Goal: Information Seeking & Learning: Check status

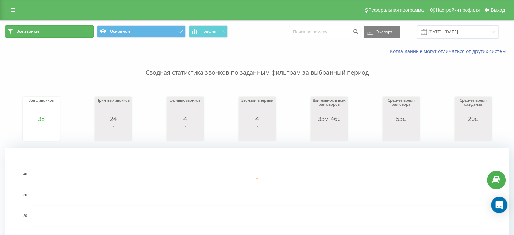
click at [22, 35] on button "Все звонки" at bounding box center [49, 31] width 88 height 12
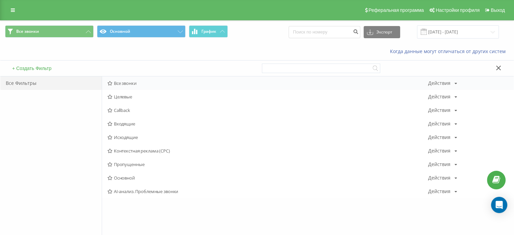
click at [122, 83] on span "Все звонки" at bounding box center [267, 83] width 320 height 5
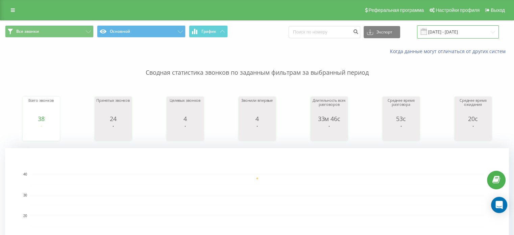
click at [442, 32] on input "15.08.2025 - 15.08.2025" at bounding box center [458, 31] width 82 height 13
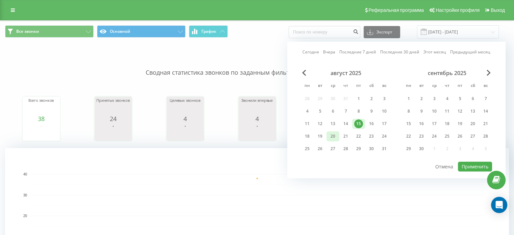
click at [333, 138] on div "20" at bounding box center [332, 136] width 9 height 9
click at [482, 166] on button "Применить" at bounding box center [474, 166] width 34 height 10
type input "20.08.2025 - 20.08.2025"
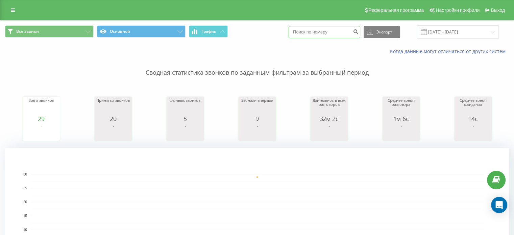
click at [331, 30] on input at bounding box center [324, 32] width 72 height 12
paste input "063)[PHONE_NUMBER]"
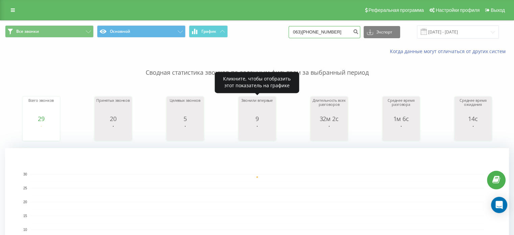
type input "063)[PHONE_NUMBER]"
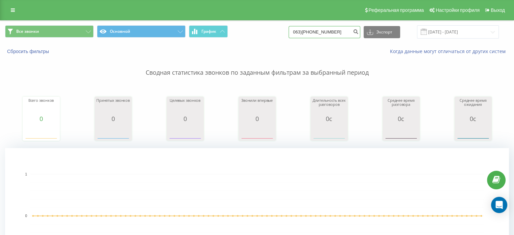
drag, startPoint x: 333, startPoint y: 31, endPoint x: 264, endPoint y: 52, distance: 72.0
click at [264, 52] on div "Все звонки Основной График 063)[PHONE_NUMBER] Экспорт .csv .xls .xlsx [DATE] - …" at bounding box center [256, 40] width 513 height 39
paste input "7)[PHONE_NUMBER]"
type input "067)[PHONE_NUMBER]"
click at [449, 32] on input "[DATE] - [DATE]" at bounding box center [458, 31] width 82 height 13
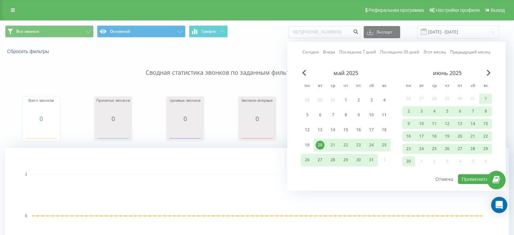
click at [484, 75] on div "июнь 2025" at bounding box center [447, 73] width 90 height 7
click at [487, 74] on span "Next Month" at bounding box center [488, 73] width 4 height 6
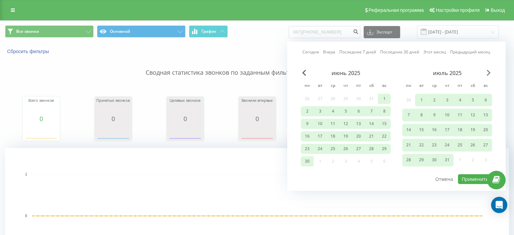
click at [487, 74] on span "Next Month" at bounding box center [488, 73] width 4 height 6
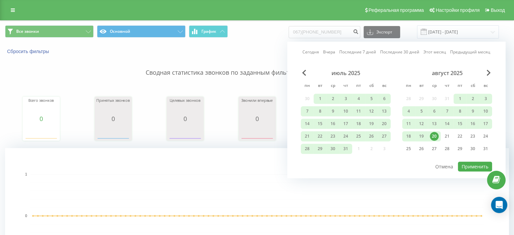
click at [435, 133] on div "20" at bounding box center [433, 136] width 9 height 9
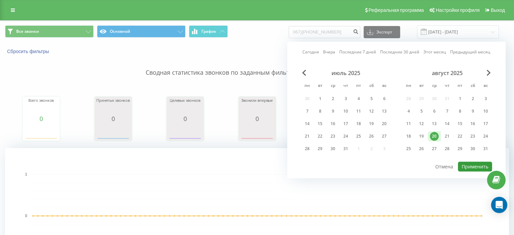
click at [468, 164] on button "Применить" at bounding box center [474, 166] width 34 height 10
type input "20.08.2025 - 20.08.2025"
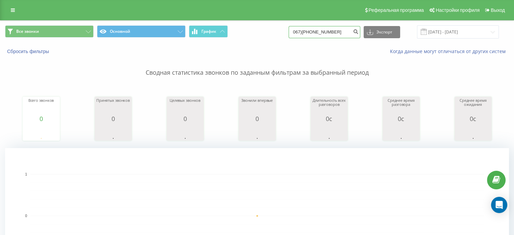
click at [341, 34] on input "067)[PHONE_NUMBER]" at bounding box center [324, 32] width 72 height 12
type input "0"
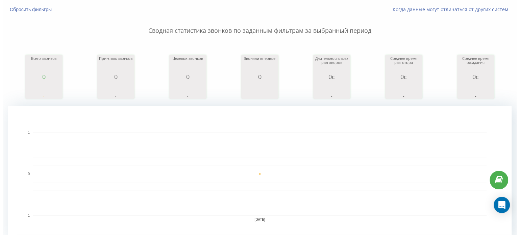
scroll to position [35, 0]
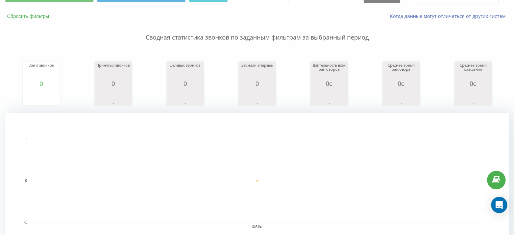
click at [27, 17] on button "Сбросить фильтры" at bounding box center [28, 16] width 47 height 6
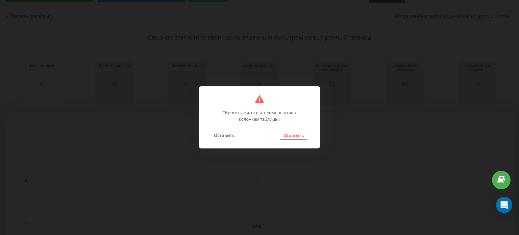
click at [289, 137] on button "Сбросить" at bounding box center [293, 135] width 27 height 9
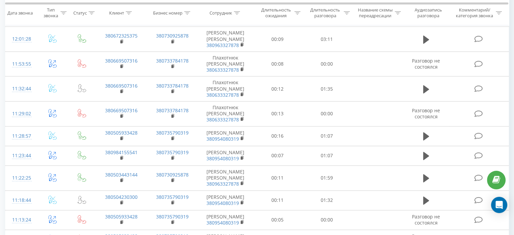
scroll to position [615, 0]
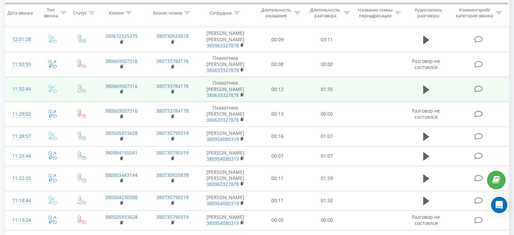
click at [82, 77] on td at bounding box center [81, 89] width 27 height 25
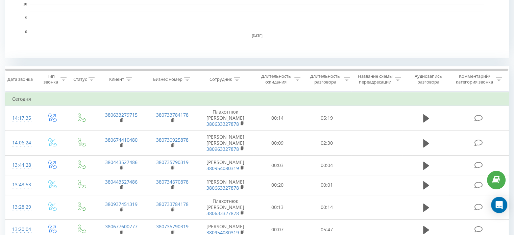
scroll to position [226, 0]
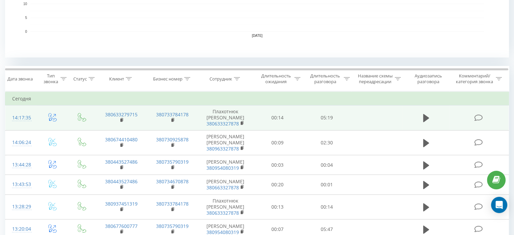
click at [351, 121] on td at bounding box center [376, 117] width 51 height 25
click at [425, 119] on icon at bounding box center [426, 118] width 6 height 8
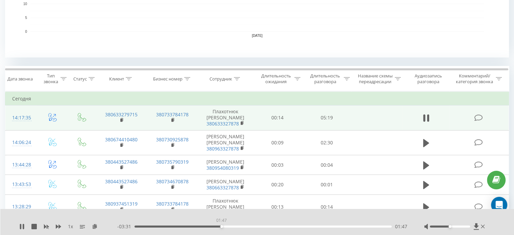
click at [221, 225] on div "01:47" at bounding box center [262, 226] width 257 height 2
click at [344, 226] on div "04:20" at bounding box center [262, 226] width 257 height 2
click at [382, 227] on div "05:07" at bounding box center [262, 226] width 257 height 2
